Goal: Transaction & Acquisition: Purchase product/service

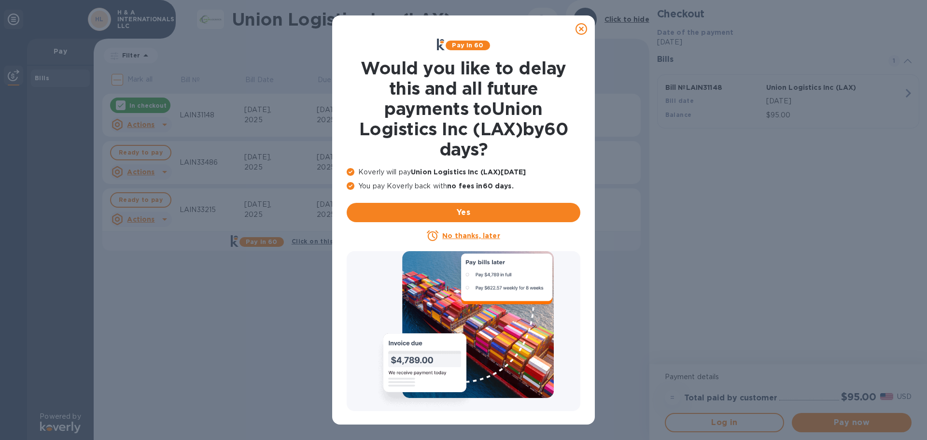
click at [481, 236] on u "No thanks, later" at bounding box center [470, 236] width 57 height 8
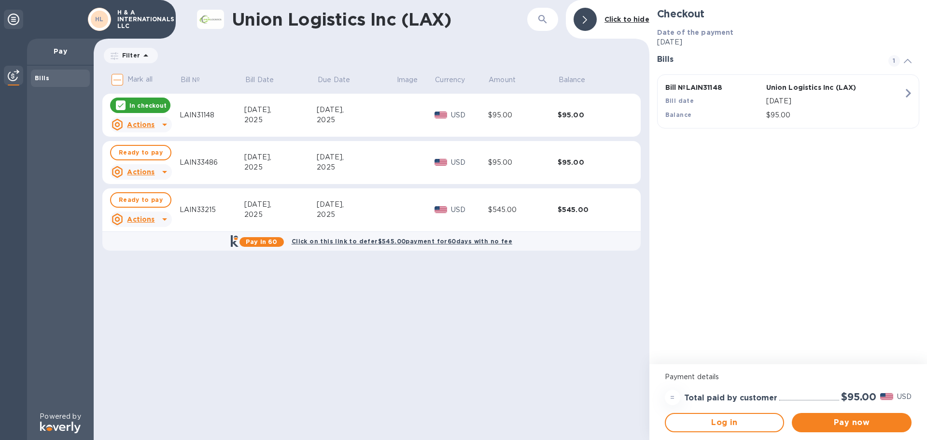
click at [121, 106] on icon at bounding box center [121, 105] width 8 height 8
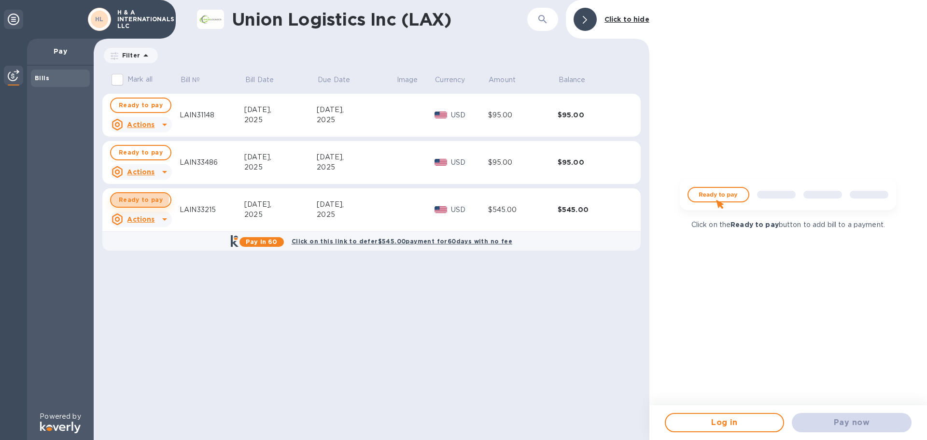
click at [139, 199] on span "Ready to pay" at bounding box center [141, 200] width 44 height 12
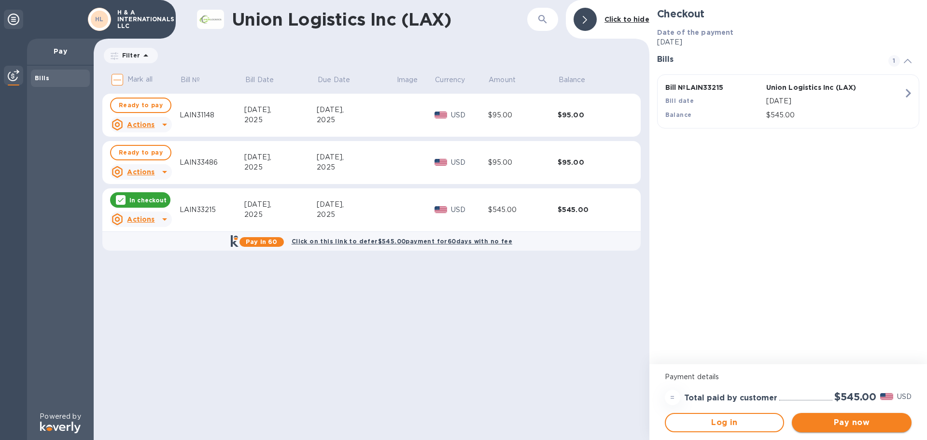
click at [862, 420] on span "Pay now" at bounding box center [851, 422] width 104 height 12
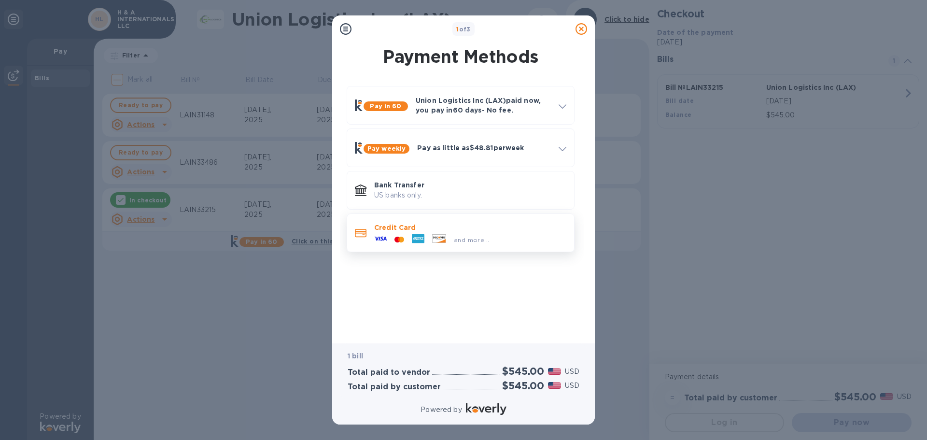
click at [494, 224] on p "Credit Card" at bounding box center [470, 227] width 192 height 10
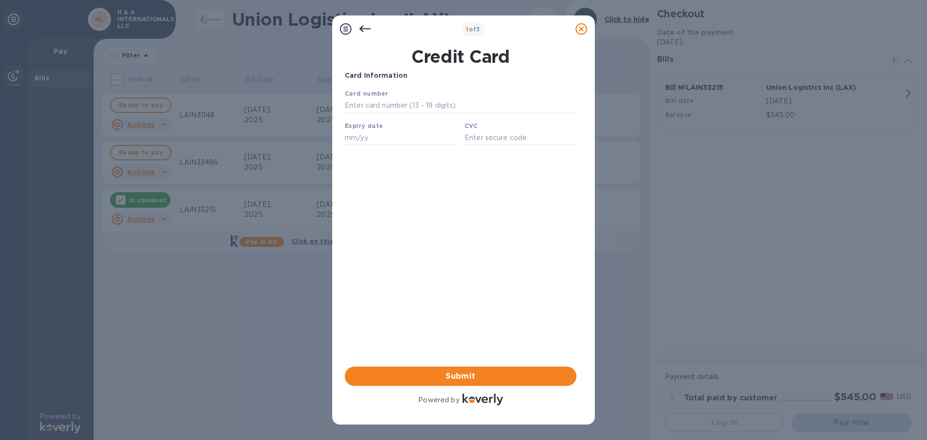
click at [362, 28] on icon at bounding box center [365, 29] width 12 height 12
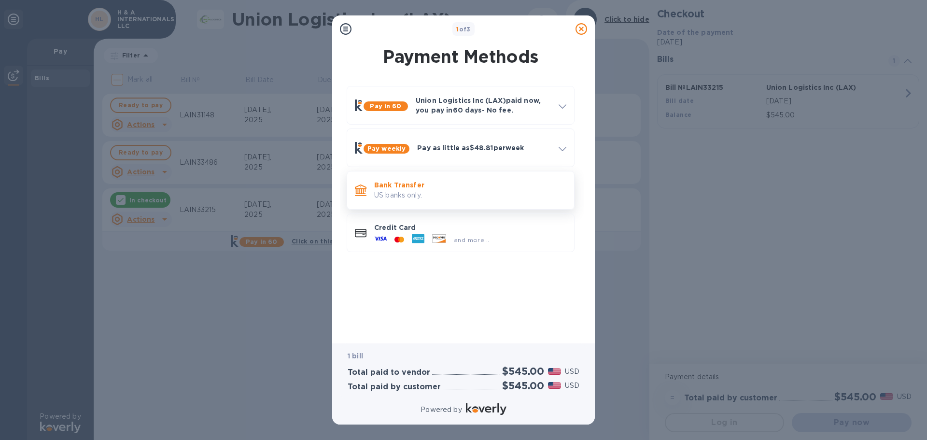
click at [413, 191] on p "US banks only." at bounding box center [470, 195] width 192 height 10
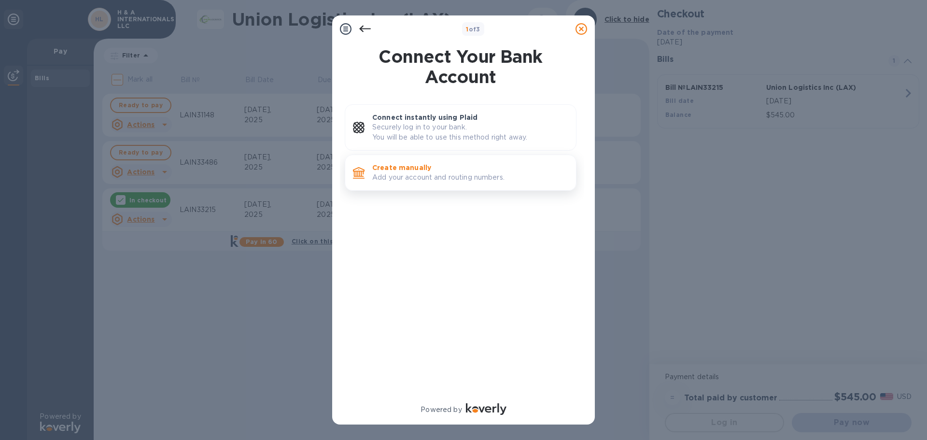
click at [429, 171] on p "Create manually" at bounding box center [470, 168] width 196 height 10
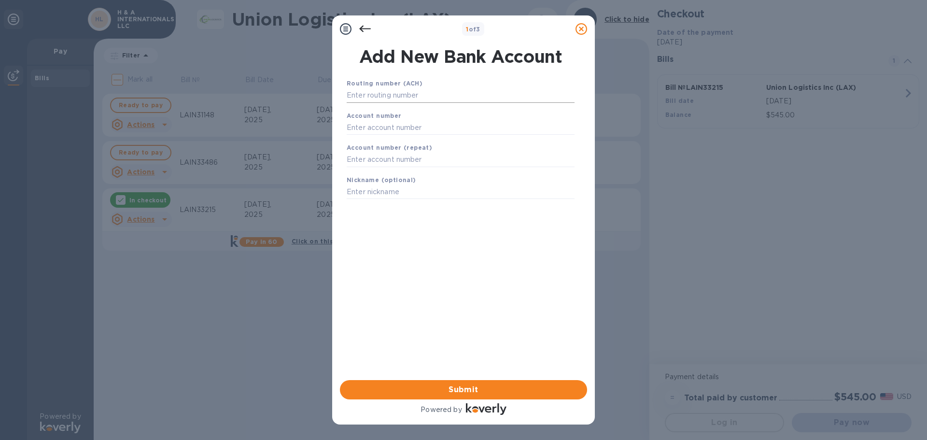
click at [405, 98] on input "text" at bounding box center [461, 95] width 228 height 14
click at [405, 96] on input "text" at bounding box center [461, 95] width 228 height 14
click at [366, 26] on icon at bounding box center [365, 29] width 12 height 12
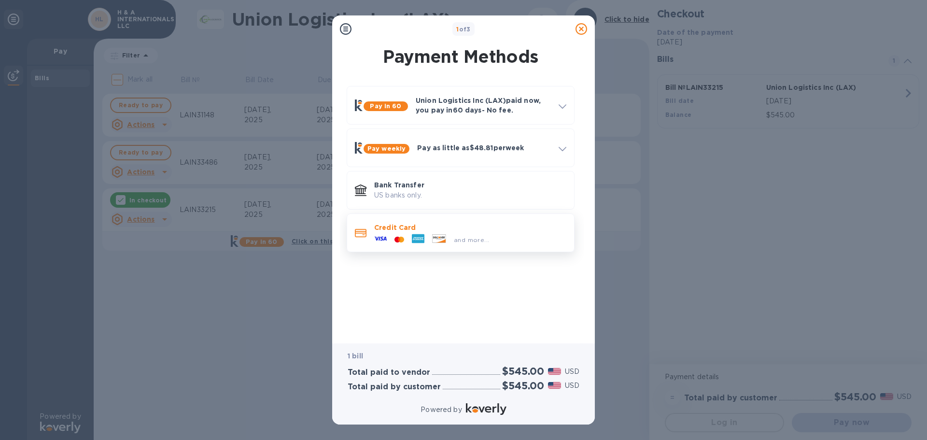
click at [444, 233] on div "and more..." at bounding box center [431, 239] width 123 height 14
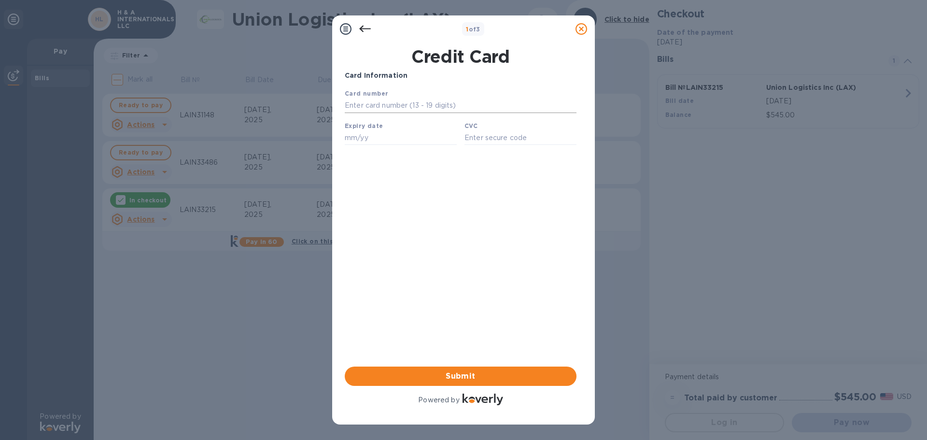
click at [422, 111] on input "text" at bounding box center [461, 105] width 232 height 14
type input "[CREDIT_CARD_NUMBER]"
type input "11/26"
click at [485, 137] on input "text" at bounding box center [520, 137] width 112 height 14
type input "558"
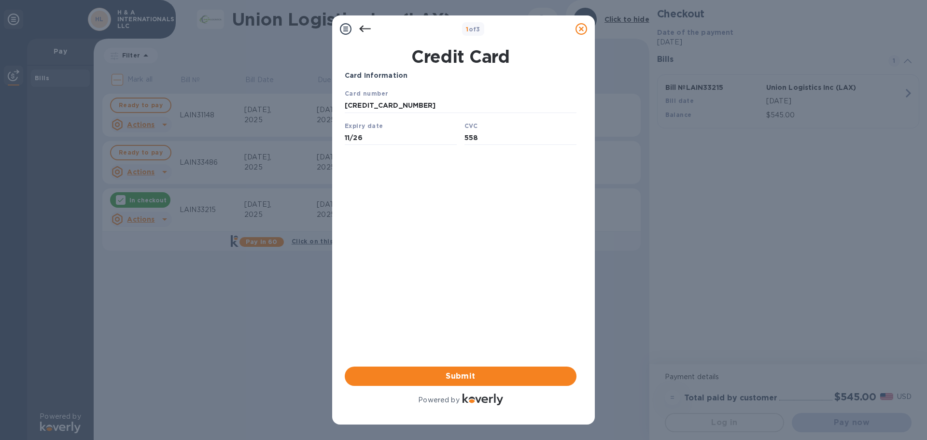
click at [477, 186] on div "Card Information Your browser does not support iframes Submit Powered by" at bounding box center [461, 238] width 232 height 336
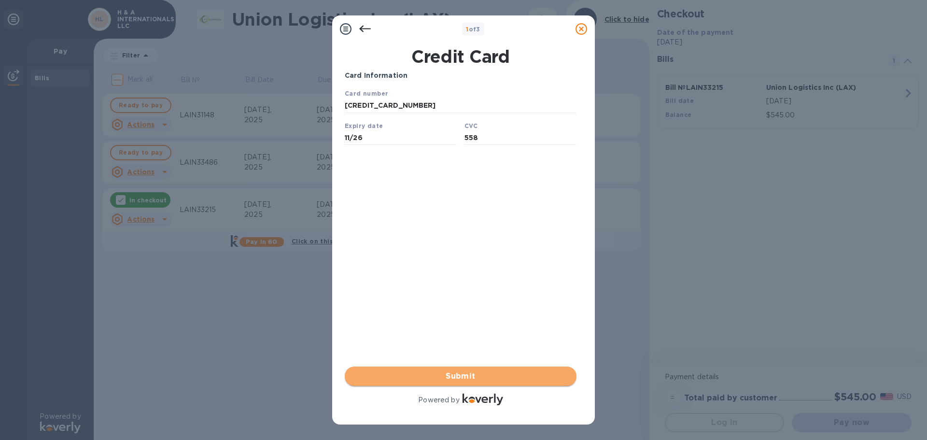
click at [477, 377] on span "Submit" at bounding box center [460, 376] width 216 height 12
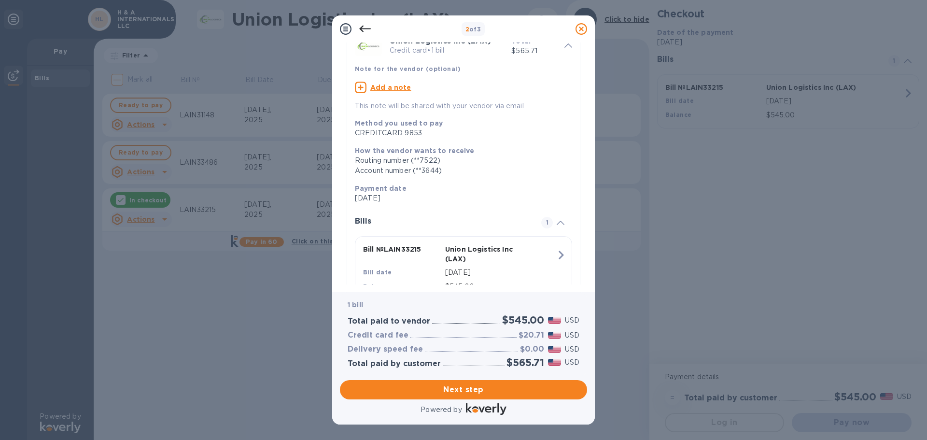
scroll to position [88, 0]
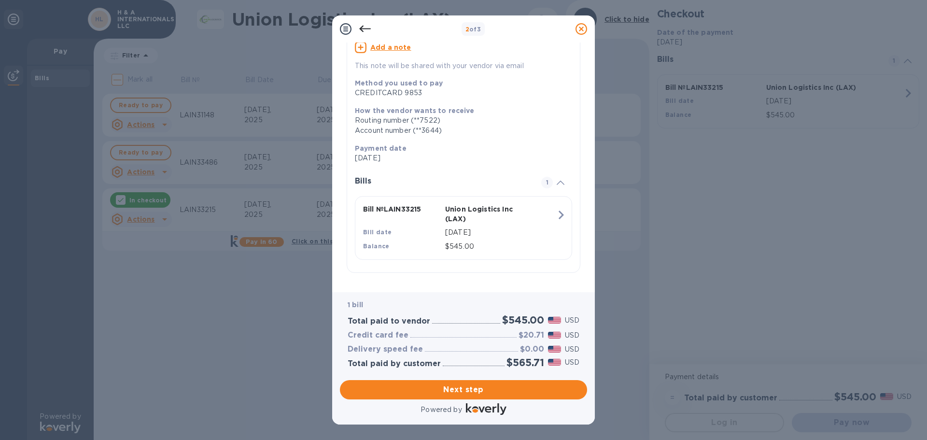
click at [365, 31] on icon at bounding box center [365, 29] width 12 height 12
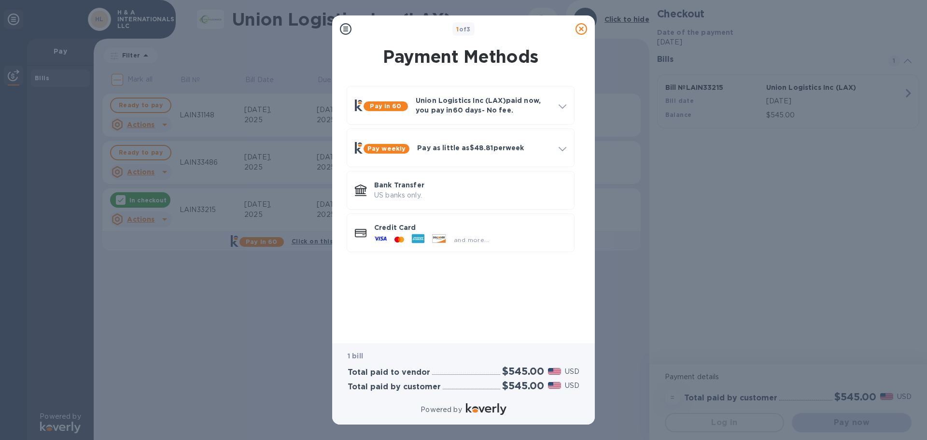
scroll to position [0, 0]
click at [472, 198] on p "US banks only." at bounding box center [470, 195] width 192 height 10
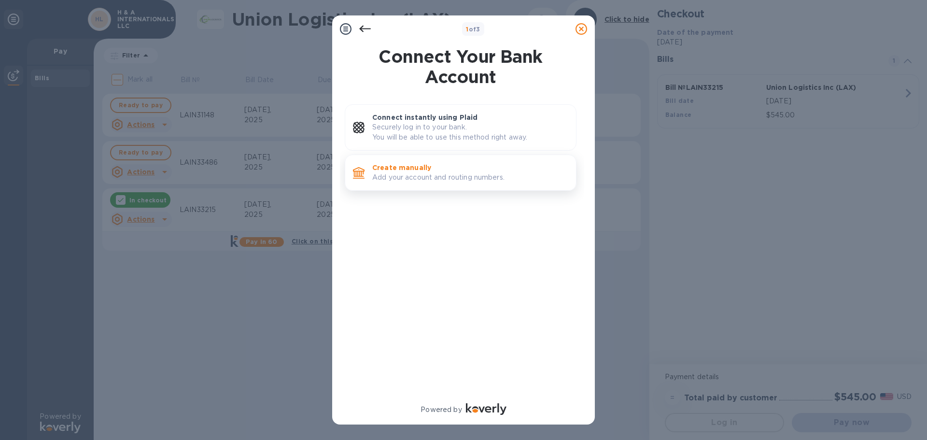
click at [452, 175] on p "Add your account and routing numbers." at bounding box center [470, 177] width 196 height 10
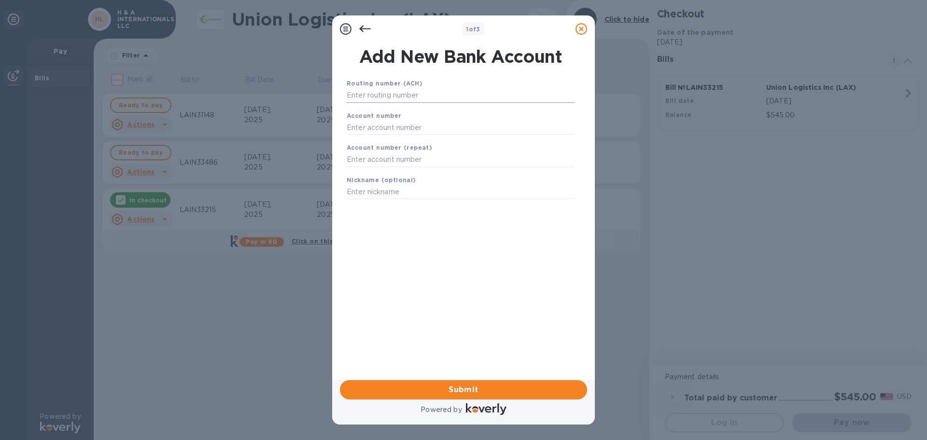
click at [386, 97] on input "text" at bounding box center [461, 95] width 228 height 14
type input "074908594"
click at [394, 148] on div "Account number" at bounding box center [461, 135] width 236 height 32
click at [396, 140] on input "text" at bounding box center [461, 139] width 228 height 14
type input "7656800856"
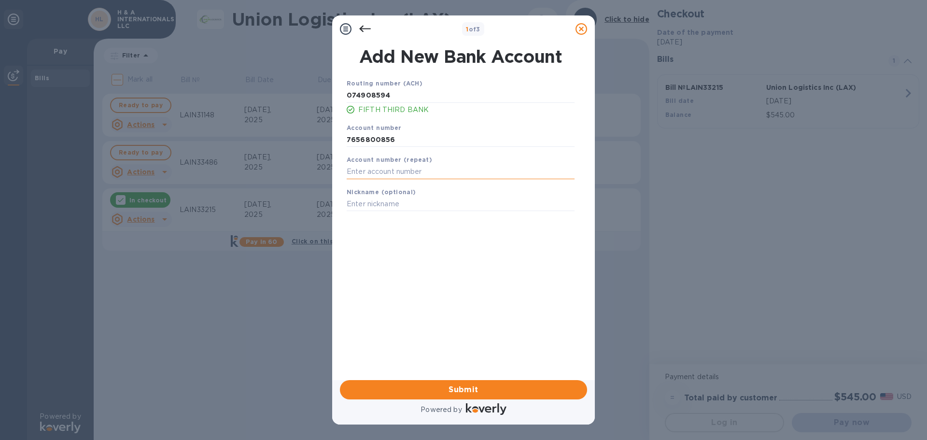
click at [391, 173] on input "text" at bounding box center [461, 172] width 228 height 14
type input "7656800856"
click at [376, 201] on input "text" at bounding box center [461, 204] width 228 height 14
type input "H & A Internationals LLC"
click at [431, 222] on div "Save" at bounding box center [461, 219] width 236 height 8
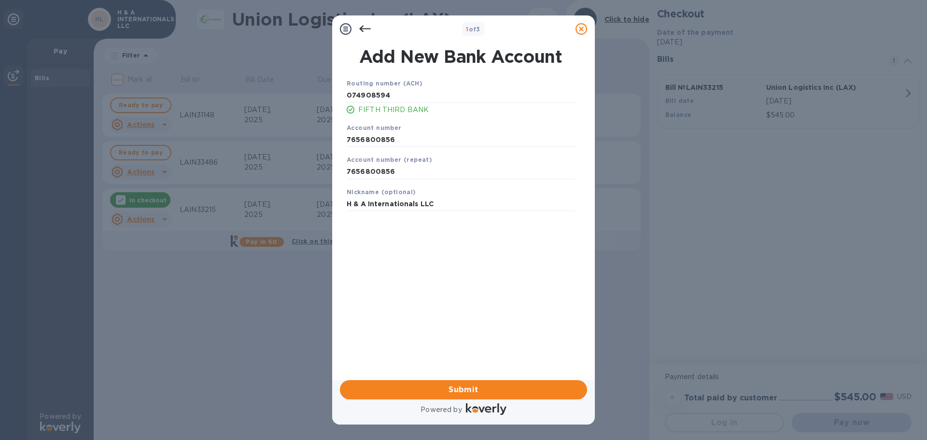
click at [479, 250] on div "Routing number (ACH) [US_BANK_ROUTING_MICR] FIFTH THIRD BANK Account number [FI…" at bounding box center [460, 216] width 247 height 292
click at [481, 385] on span "Submit" at bounding box center [463, 390] width 232 height 12
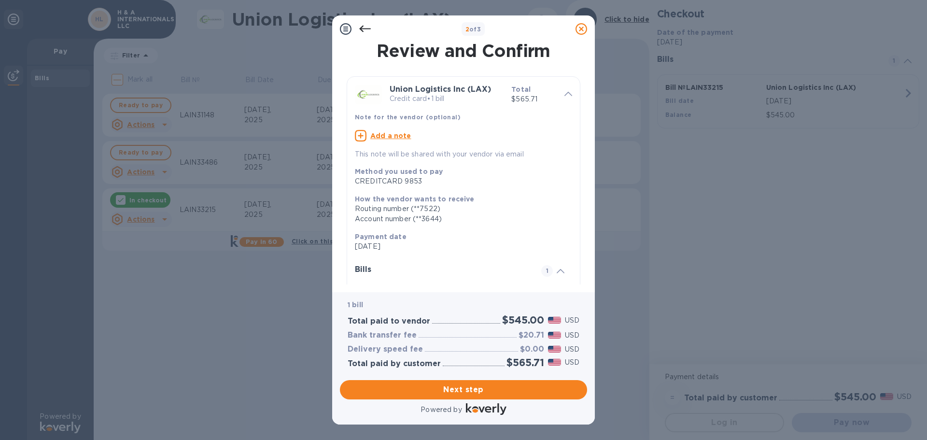
click at [392, 182] on div "CREDITCARD 9853" at bounding box center [459, 181] width 209 height 10
click at [577, 32] on icon at bounding box center [581, 29] width 12 height 12
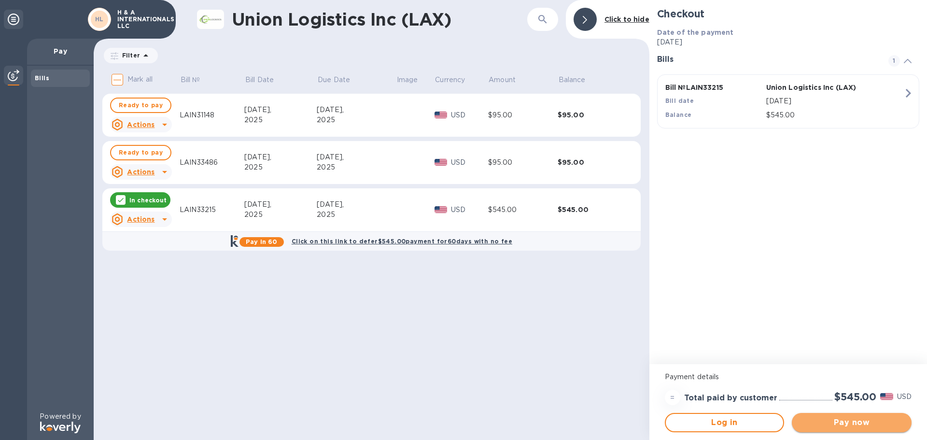
click at [838, 426] on span "Pay now" at bounding box center [851, 422] width 104 height 12
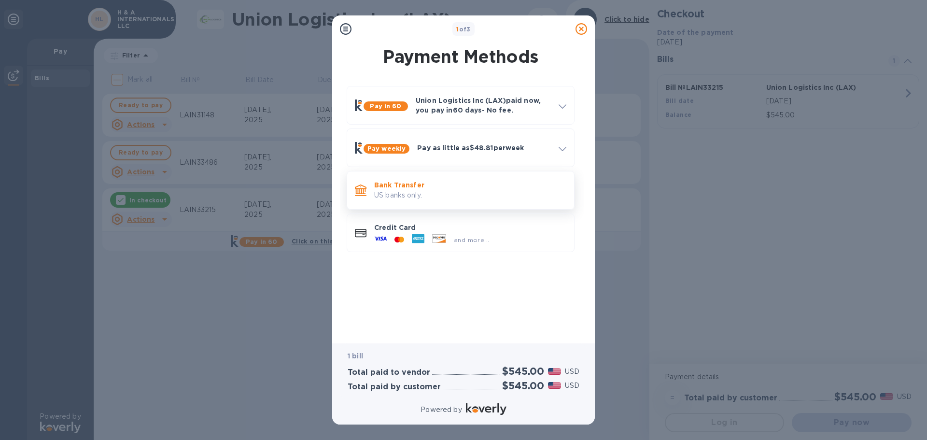
click at [496, 191] on p "US banks only." at bounding box center [470, 195] width 192 height 10
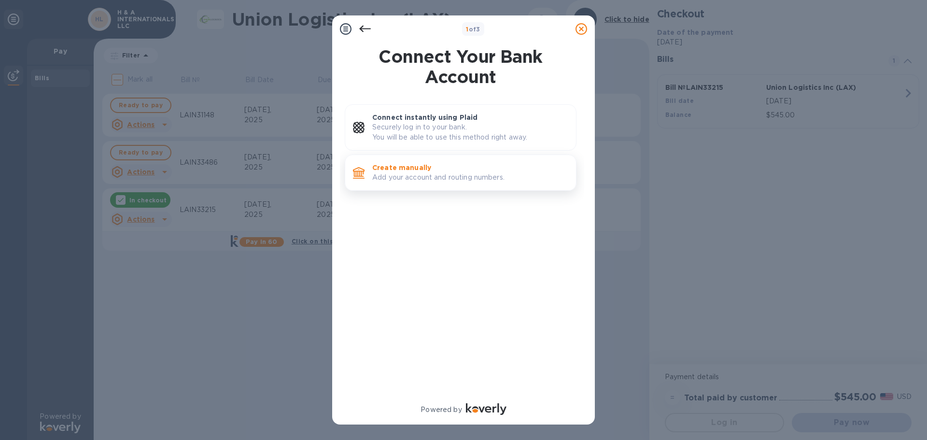
click at [483, 166] on p "Create manually" at bounding box center [470, 168] width 196 height 10
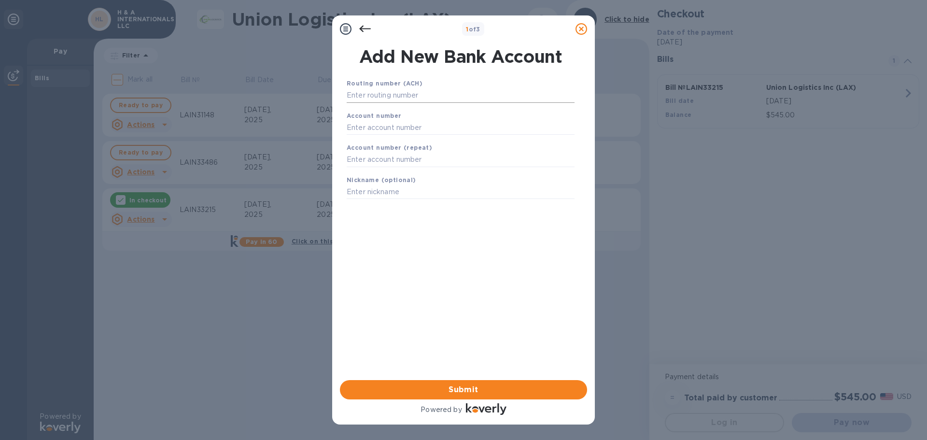
click at [444, 88] on input "text" at bounding box center [461, 95] width 228 height 14
type input "074908594"
click at [416, 136] on input "text" at bounding box center [461, 139] width 228 height 14
type input "7656800856"
click at [390, 173] on input "text" at bounding box center [461, 172] width 228 height 14
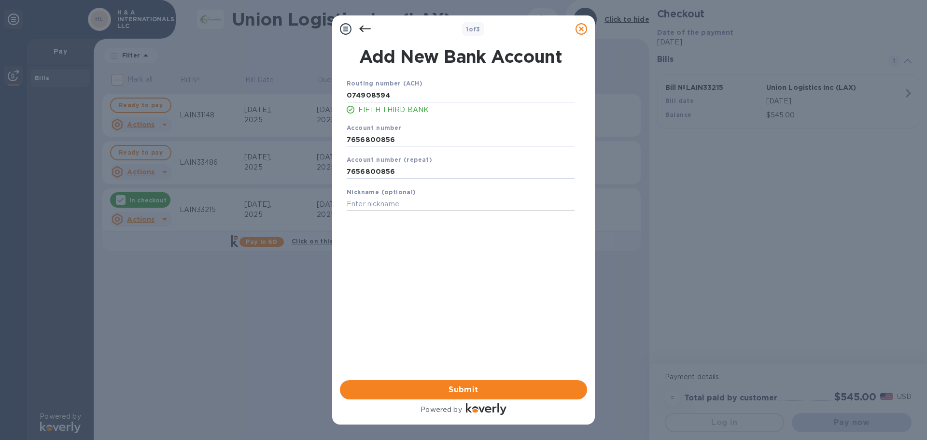
type input "7656800856"
click at [390, 201] on input "text" at bounding box center [461, 204] width 228 height 14
paste input "TRHU4821873"
type input "H & A Internationals LLC TRHU4821873"
click at [463, 392] on span "Submit" at bounding box center [463, 390] width 232 height 12
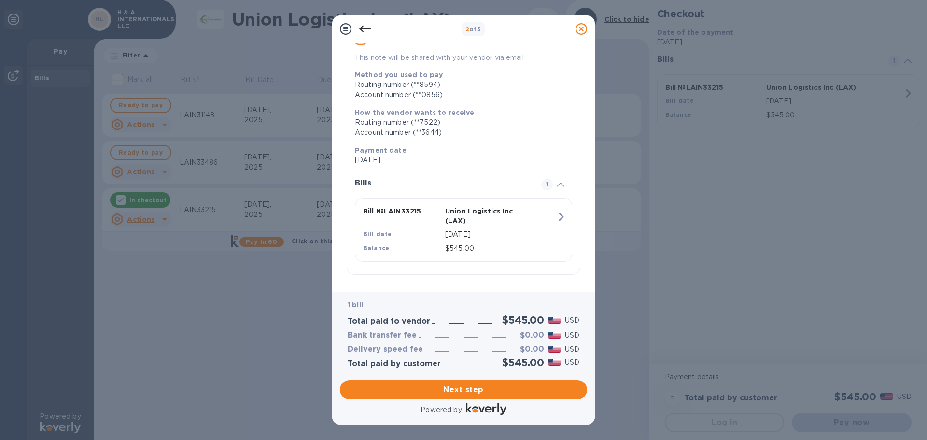
scroll to position [98, 0]
click at [490, 386] on span "Next step" at bounding box center [463, 390] width 232 height 12
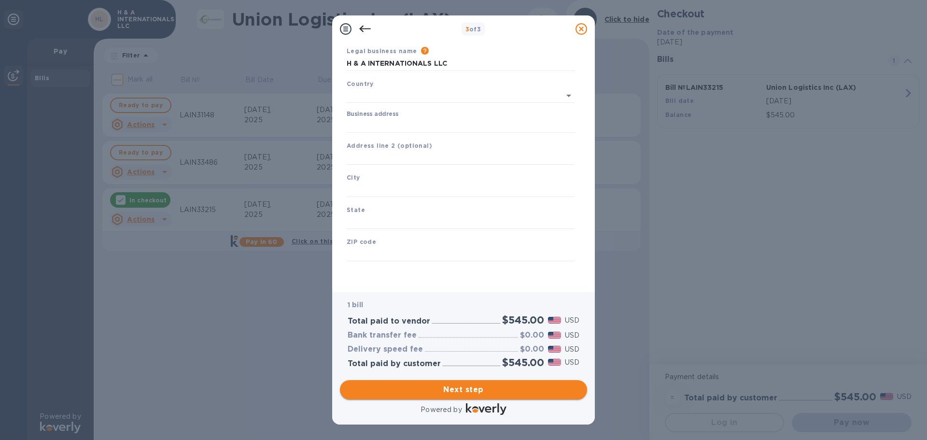
type input "[GEOGRAPHIC_DATA]"
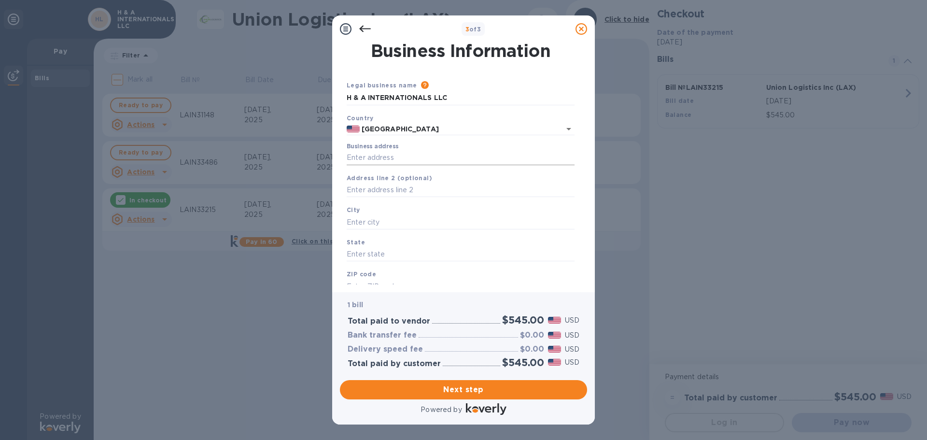
click at [443, 157] on input "Business address" at bounding box center [461, 158] width 228 height 14
type input "[STREET_ADDRESS]"
click at [420, 186] on input "text" at bounding box center [461, 190] width 228 height 14
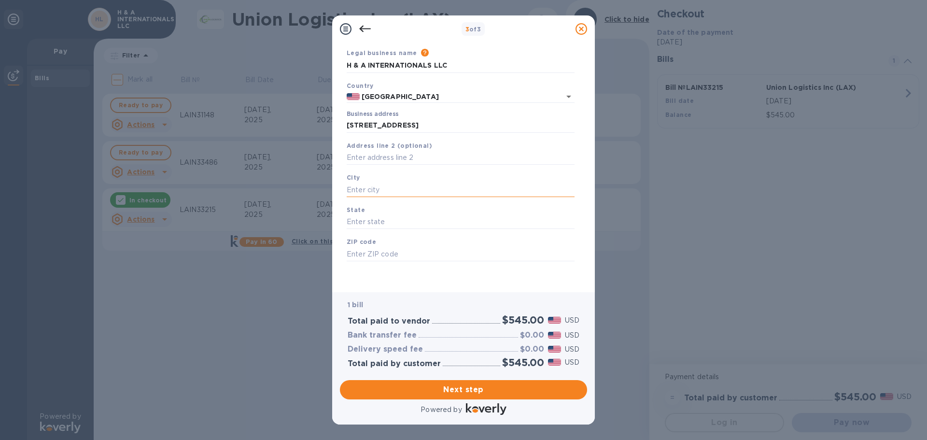
click at [412, 187] on input "text" at bounding box center [461, 189] width 228 height 14
type input "GREENWOOD"
type input "[US_STATE]"
type input "46142"
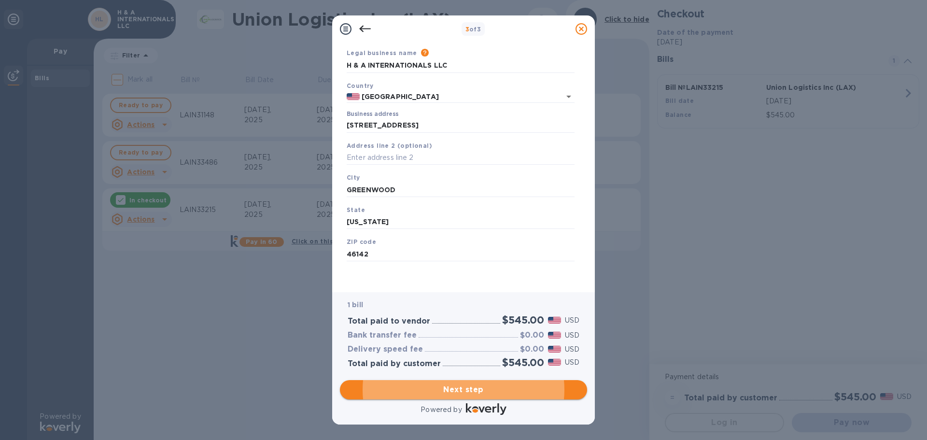
click at [474, 387] on span "Next step" at bounding box center [463, 390] width 232 height 12
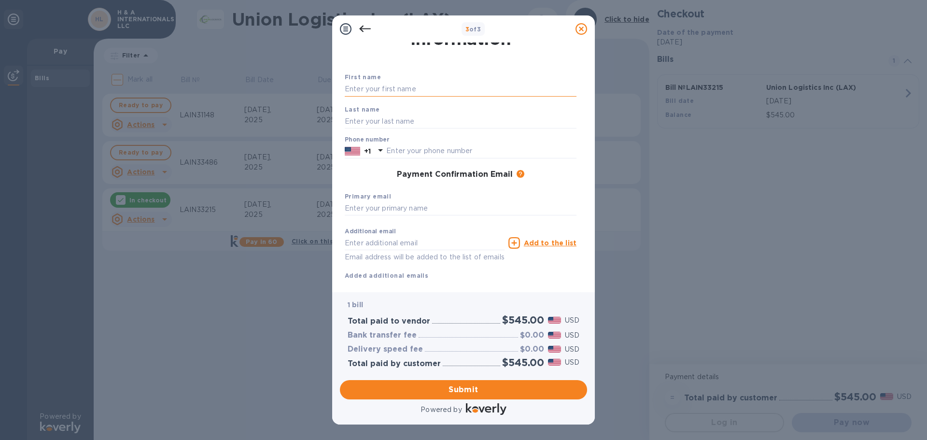
click at [405, 88] on input "text" at bounding box center [461, 89] width 232 height 14
type input "[PERSON_NAME]"
type input "3179031922"
click at [418, 215] on input "text" at bounding box center [461, 208] width 232 height 14
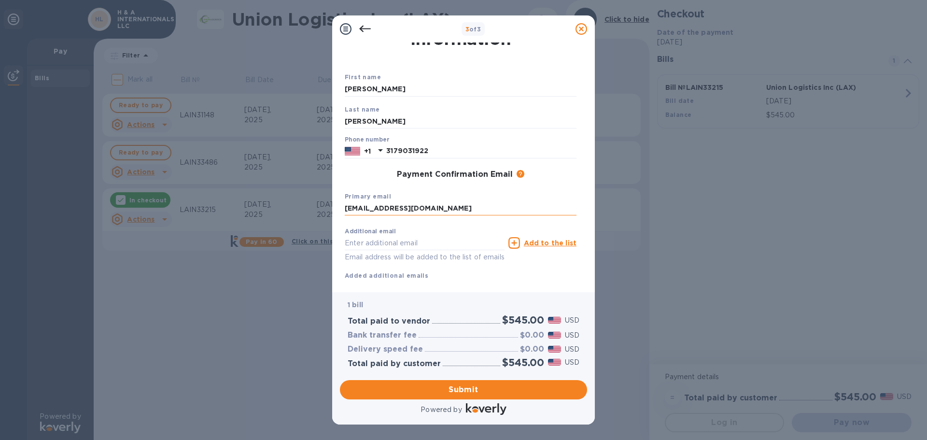
type input "[EMAIL_ADDRESS][DOMAIN_NAME]"
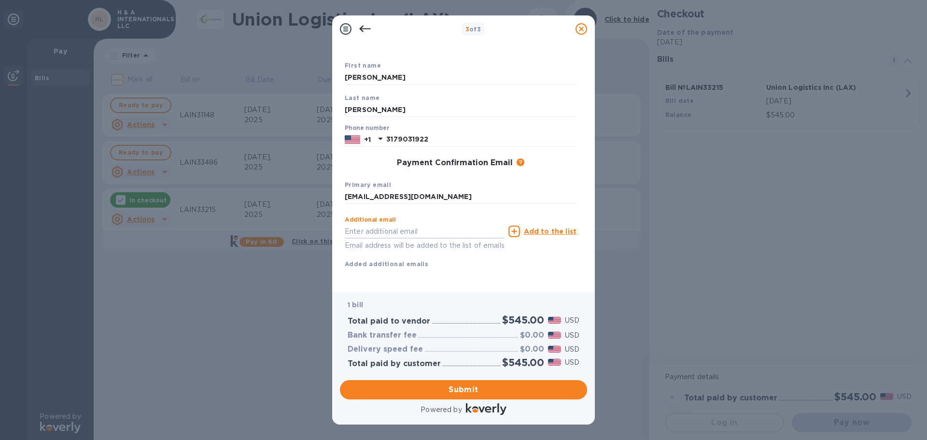
click at [468, 264] on div "First name [PERSON_NAME] Last name [PERSON_NAME] Phone number [PHONE_NUMBER] Pa…" at bounding box center [461, 172] width 232 height 224
click at [487, 388] on span "Submit" at bounding box center [463, 390] width 232 height 12
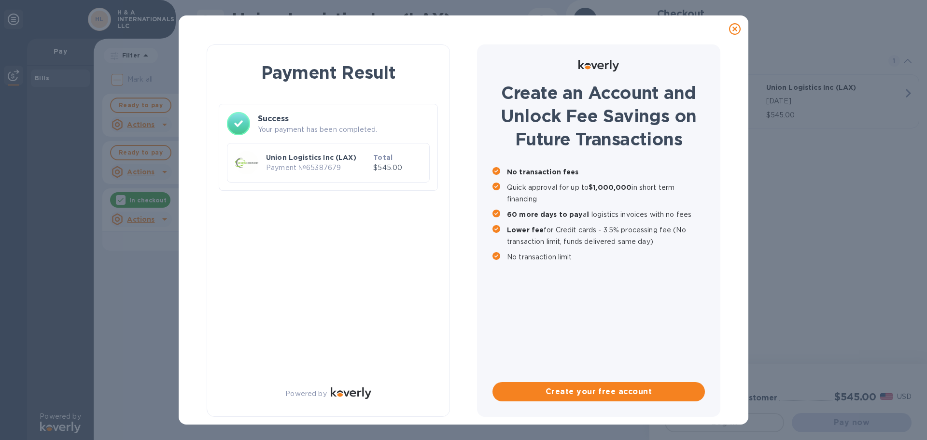
scroll to position [0, 0]
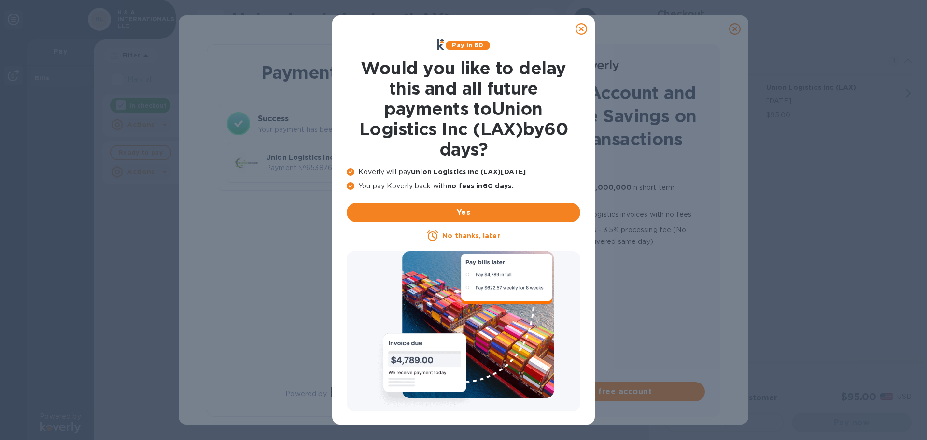
click at [482, 237] on u "No thanks, later" at bounding box center [470, 236] width 57 height 8
